Goal: Information Seeking & Learning: Find specific fact

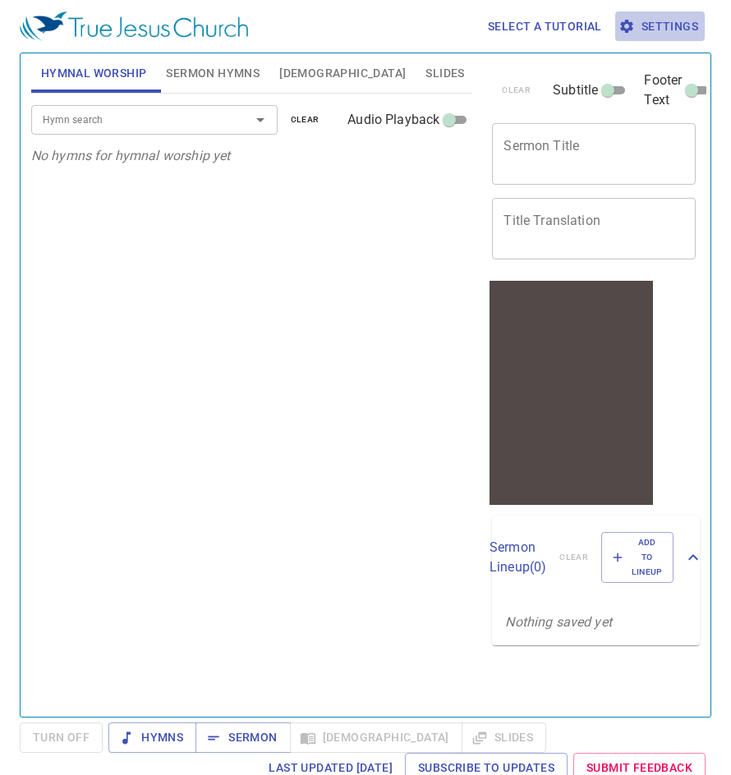
click at [679, 34] on span "Settings" at bounding box center [659, 26] width 76 height 21
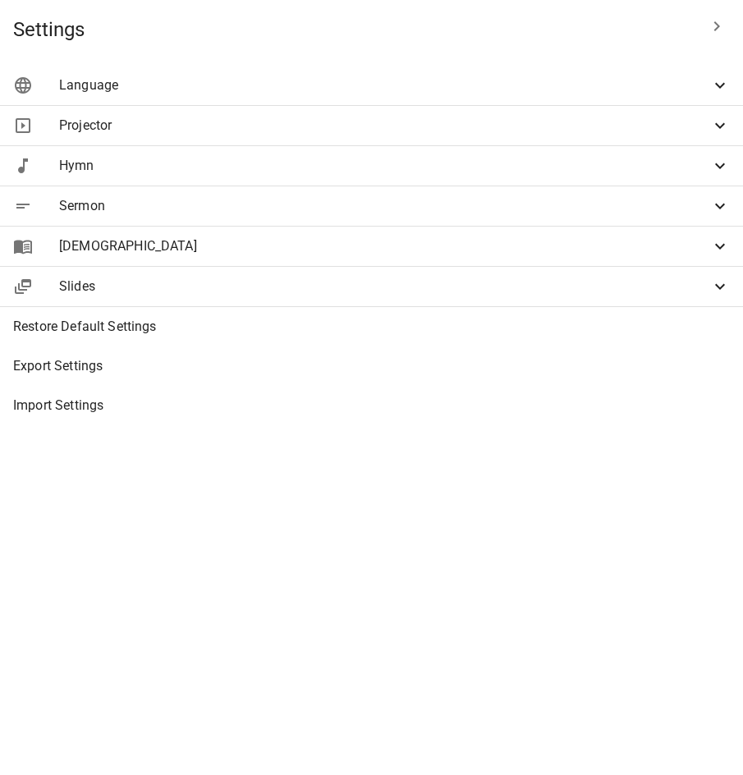
click at [723, 80] on icon at bounding box center [720, 86] width 20 height 20
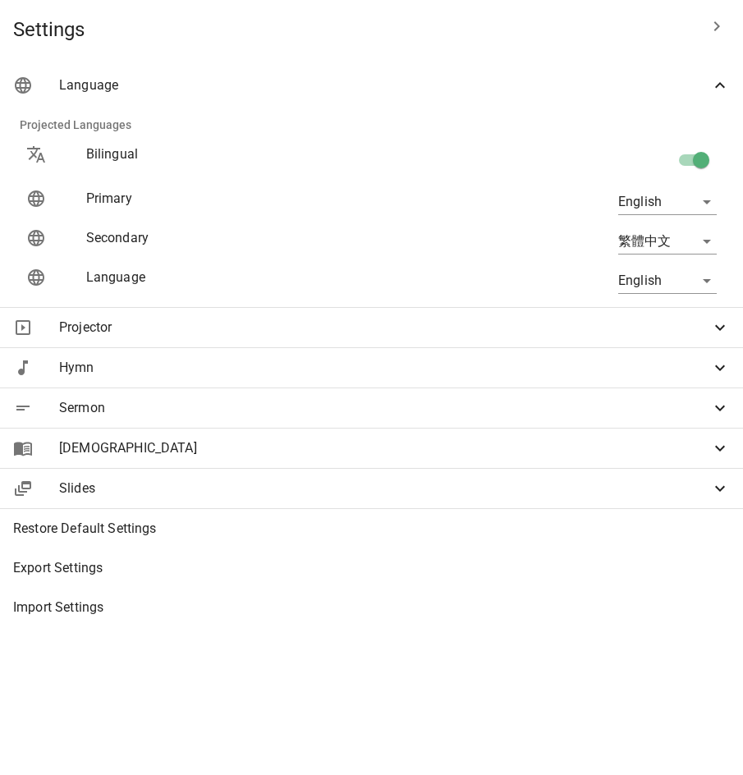
click at [688, 154] on input "checkbox" at bounding box center [701, 163] width 94 height 31
checkbox input "false"
click at [684, 207] on body "Select a tutorial Settings Hymnal Worship Sermon Hymns Bible Slides Hymn search…" at bounding box center [371, 387] width 743 height 775
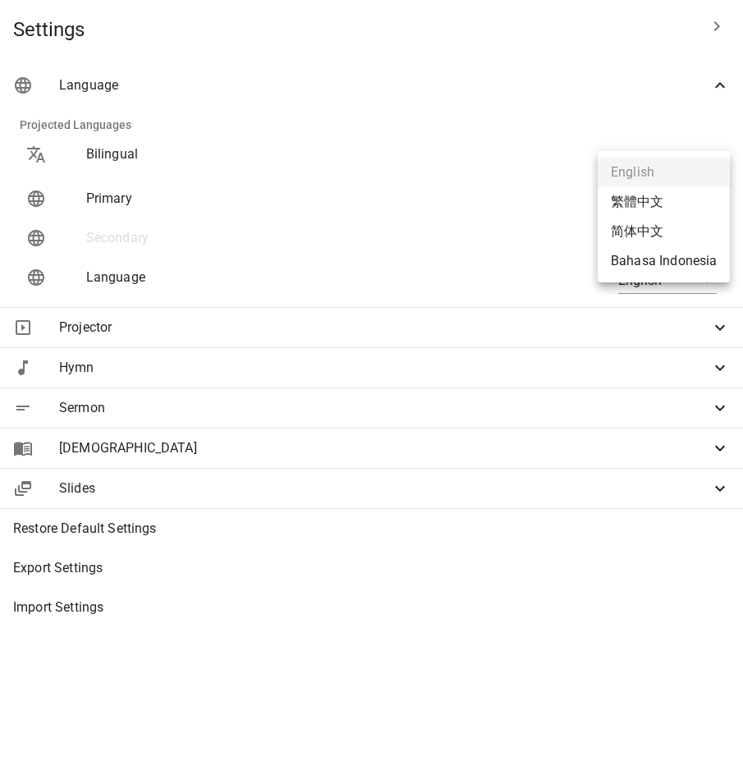
click at [671, 231] on li "简体中文" at bounding box center [664, 232] width 132 height 30
type input "zh-simple"
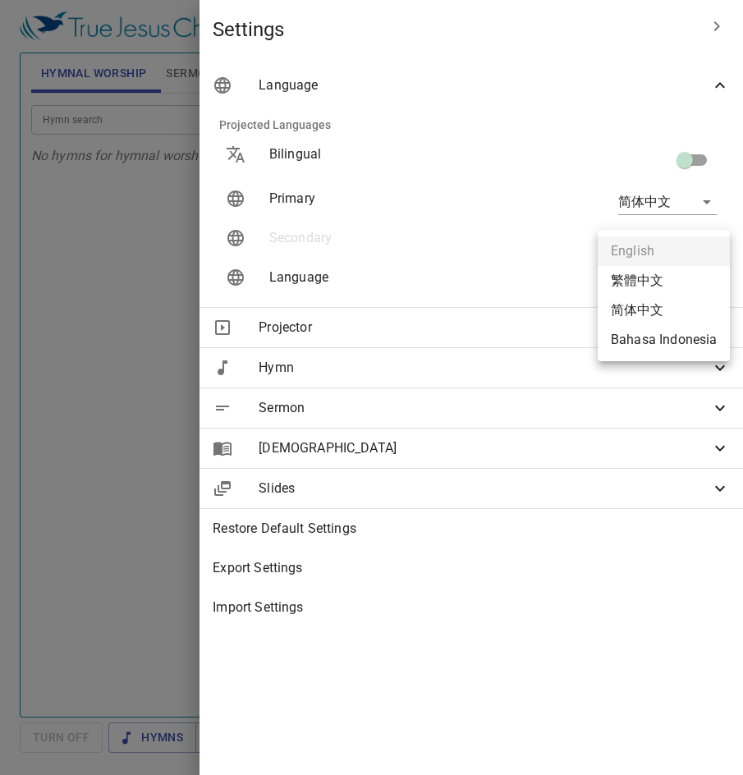
click at [666, 277] on body "Select a tutorial Settings Hymnal Worship Sermon Hymns Bible Slides Hymn search…" at bounding box center [371, 387] width 743 height 775
click at [658, 313] on li "简体中文" at bounding box center [664, 310] width 132 height 30
type input "zh-simple"
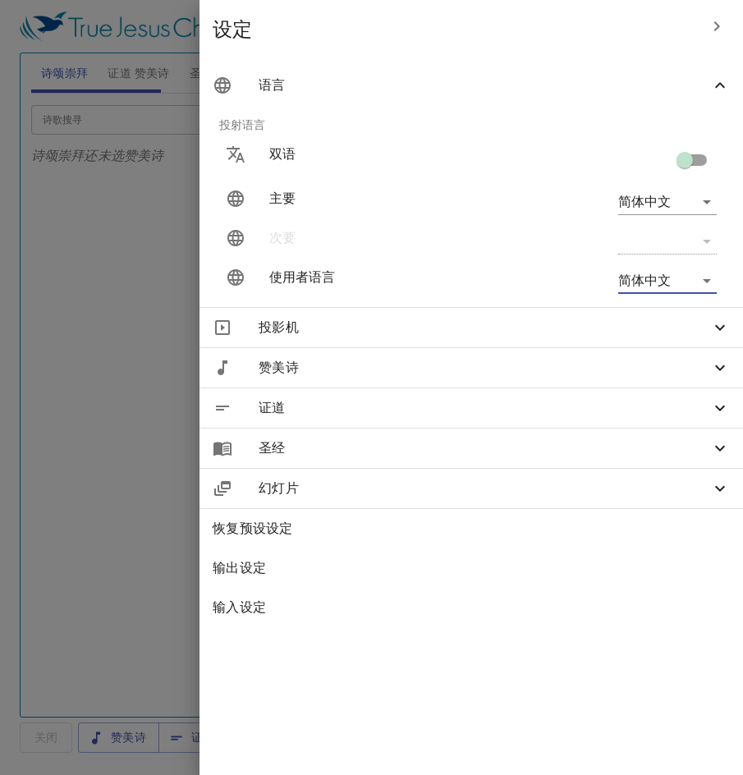
click at [708, 25] on icon "button" at bounding box center [717, 26] width 20 height 20
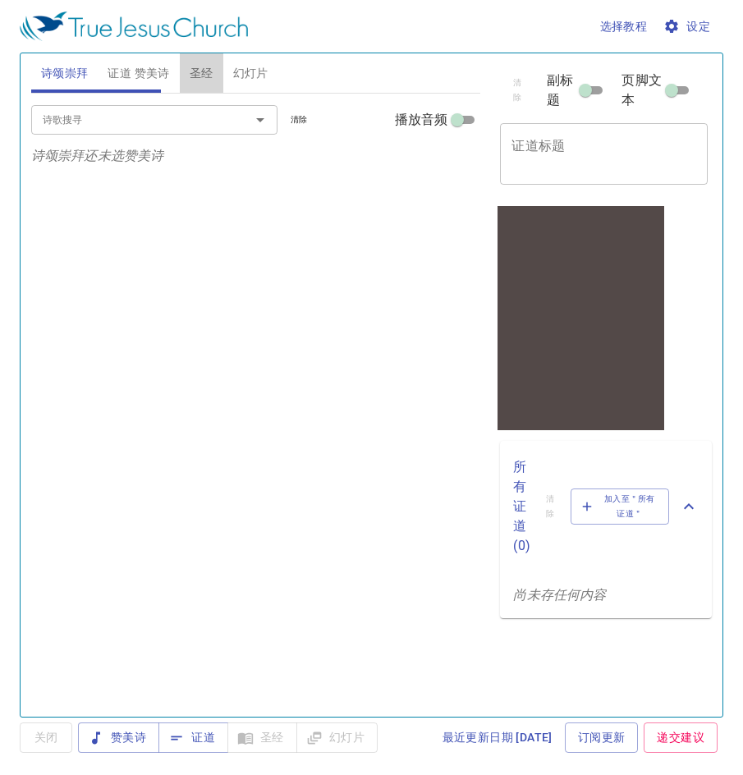
click at [200, 73] on span "圣经" at bounding box center [202, 73] width 24 height 21
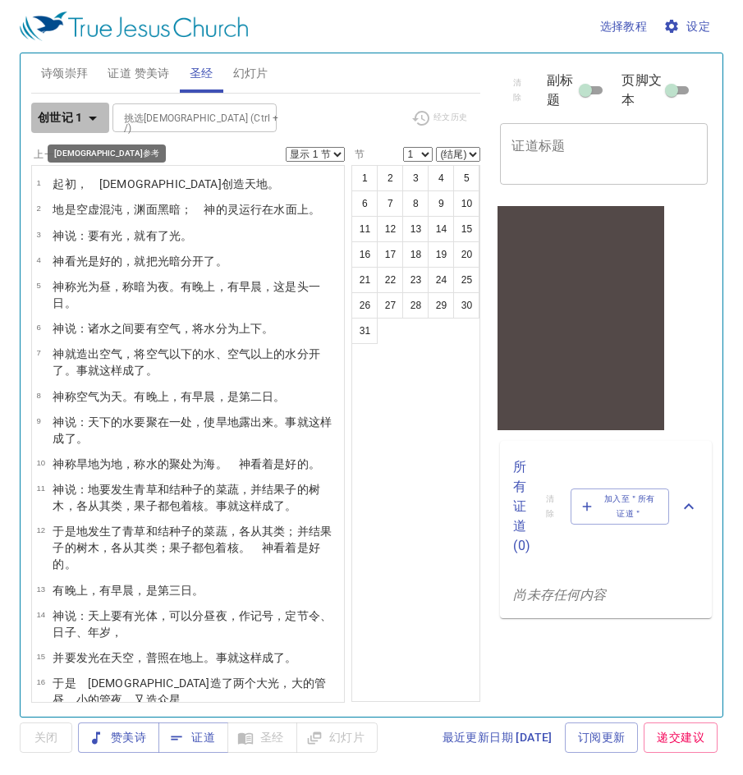
click at [92, 115] on icon "button" at bounding box center [93, 118] width 20 height 20
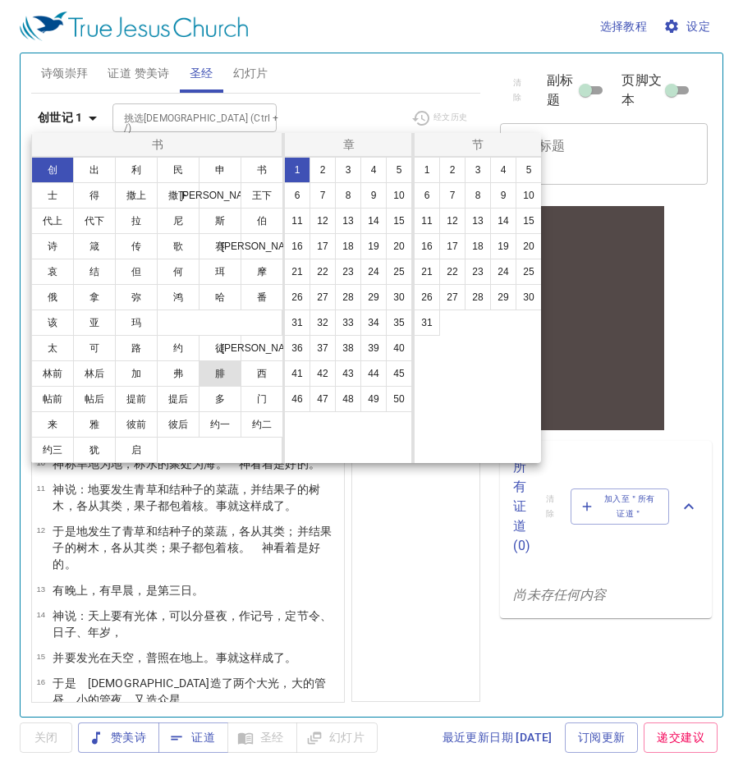
click at [232, 378] on button "腓" at bounding box center [220, 373] width 43 height 26
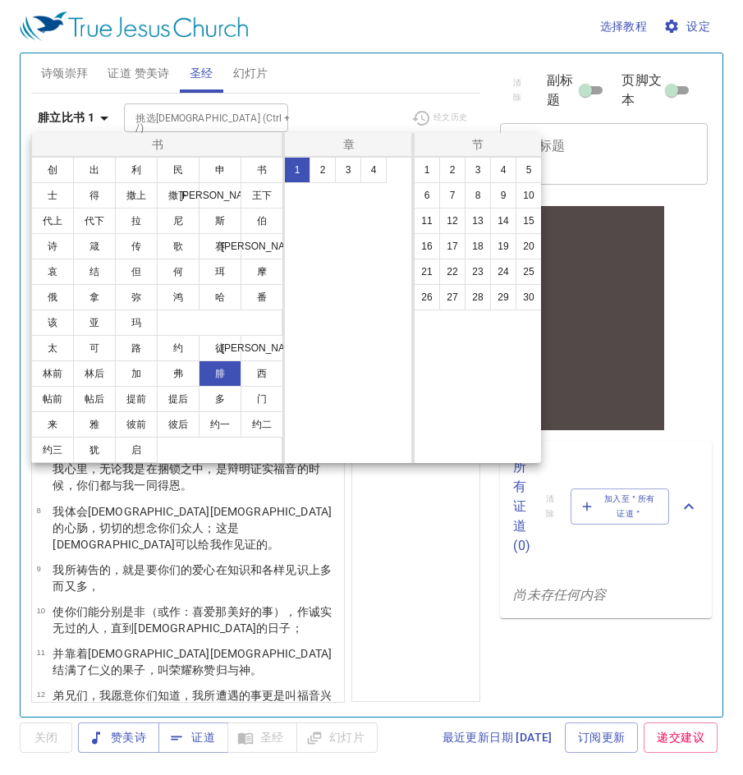
click at [103, 114] on div at bounding box center [371, 387] width 743 height 775
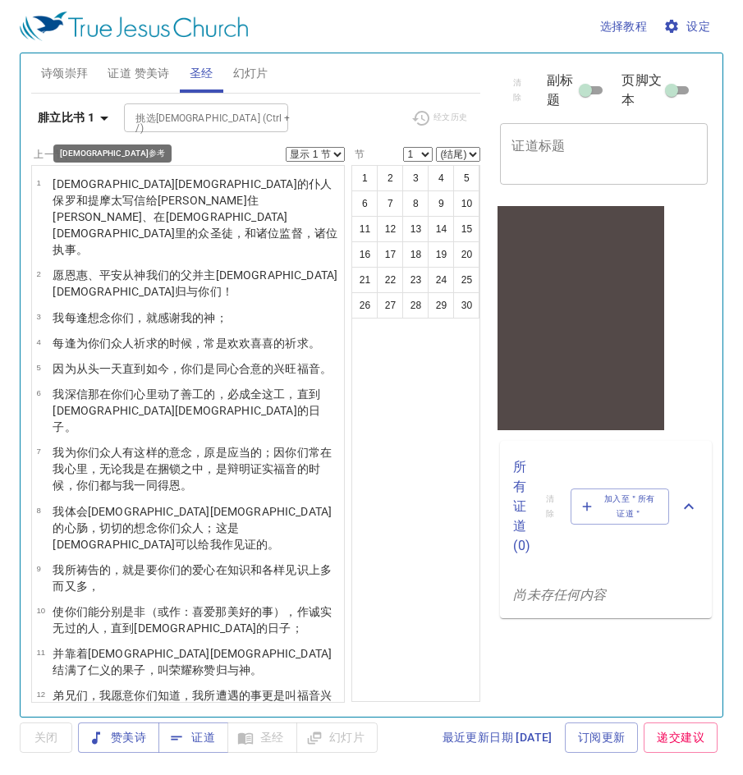
click at [94, 113] on icon "button" at bounding box center [104, 118] width 20 height 20
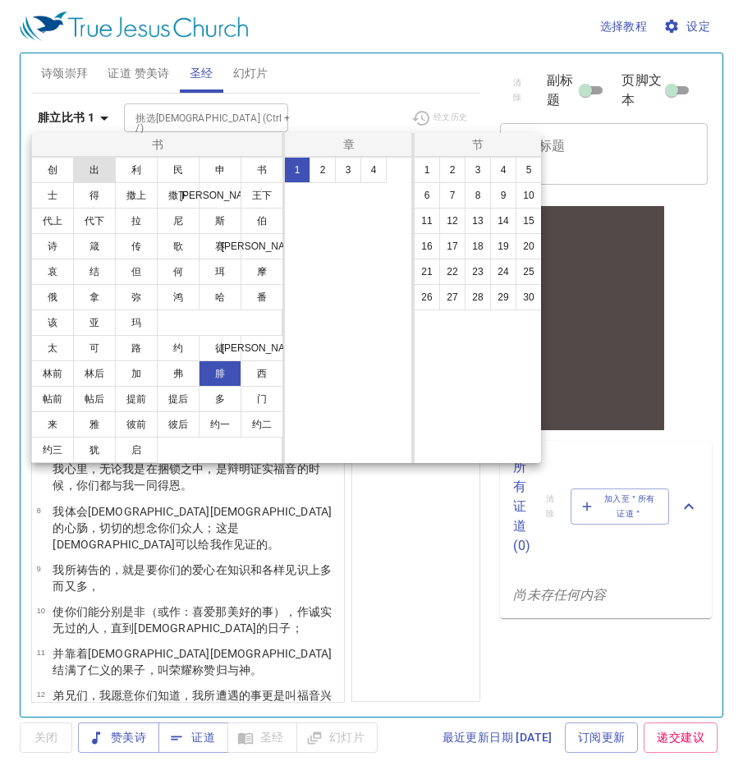
click at [89, 175] on button "出" at bounding box center [94, 170] width 43 height 26
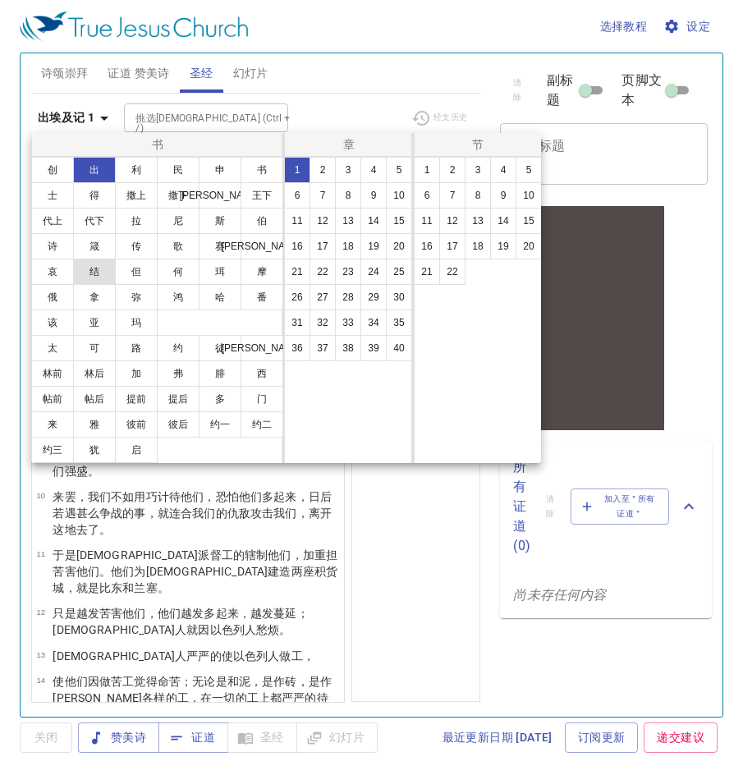
click at [101, 275] on button "结" at bounding box center [94, 272] width 43 height 26
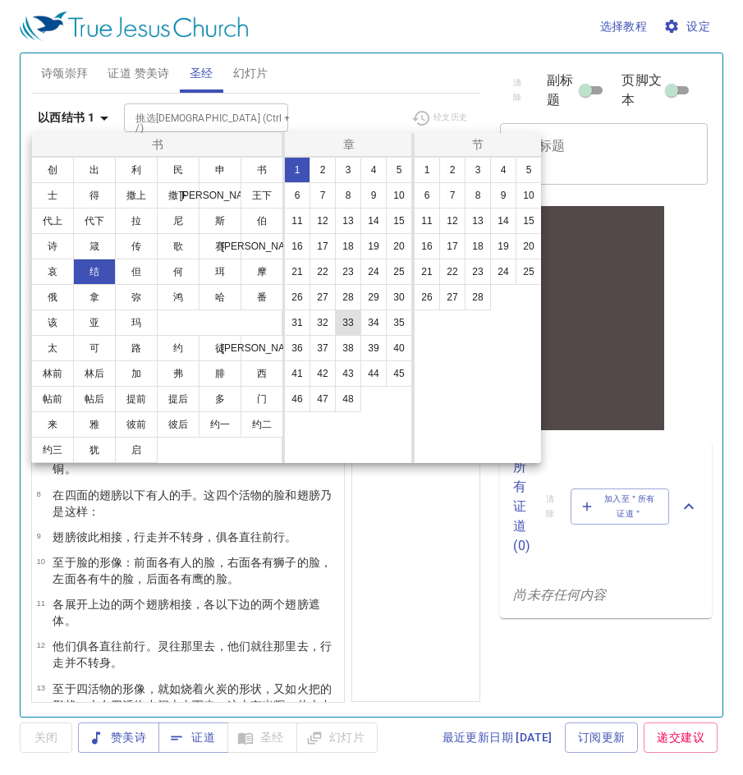
click at [352, 330] on button "33" at bounding box center [348, 322] width 26 height 26
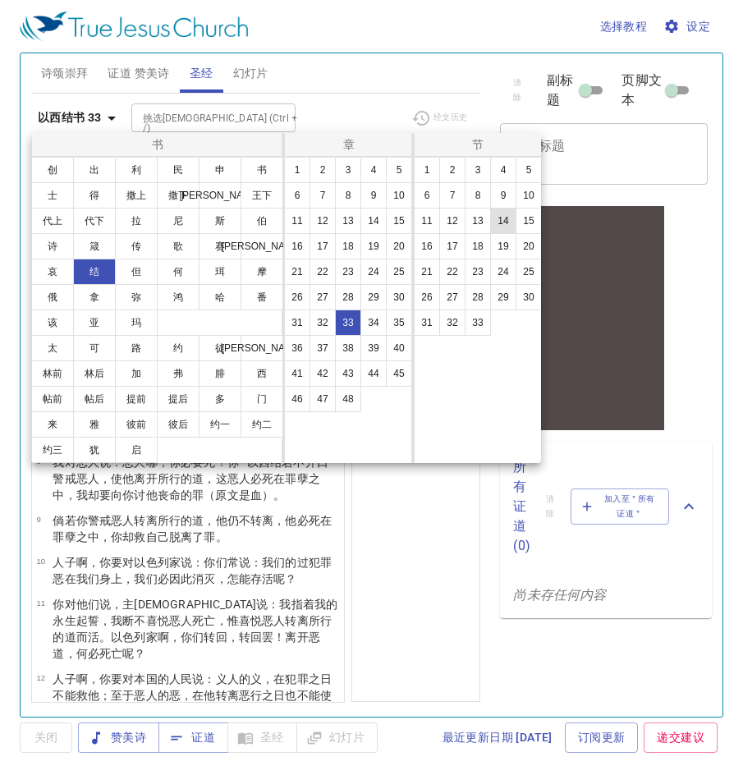
click at [502, 228] on button "14" at bounding box center [503, 221] width 26 height 26
select select "14"
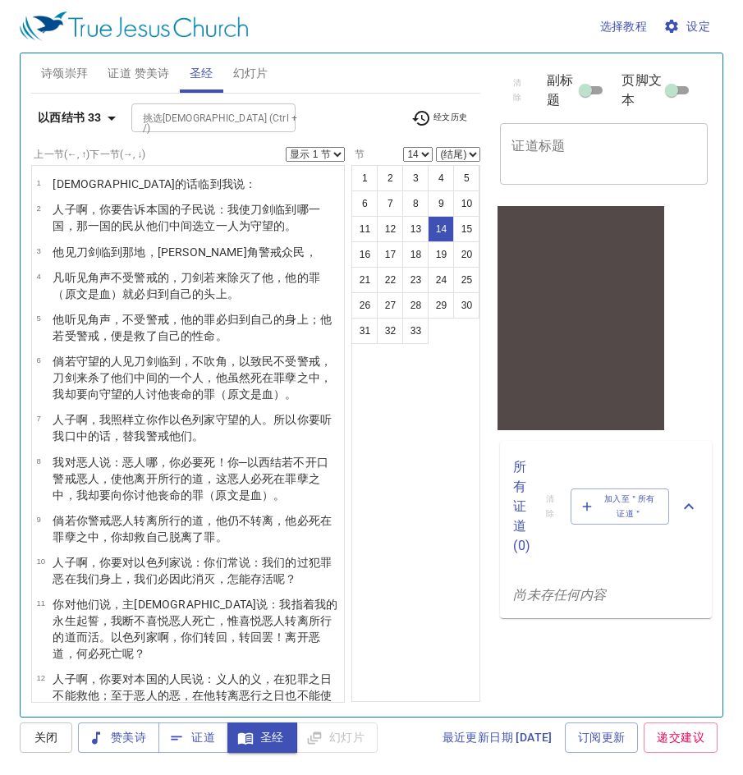
scroll to position [372, 0]
